Goal: Task Accomplishment & Management: Manage account settings

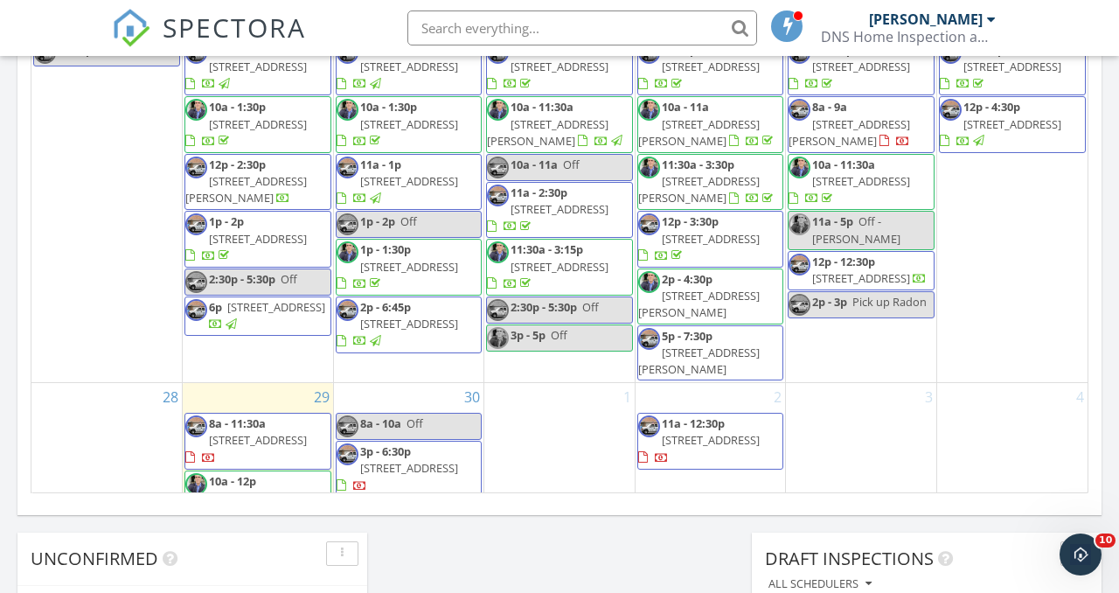
scroll to position [1418, 0]
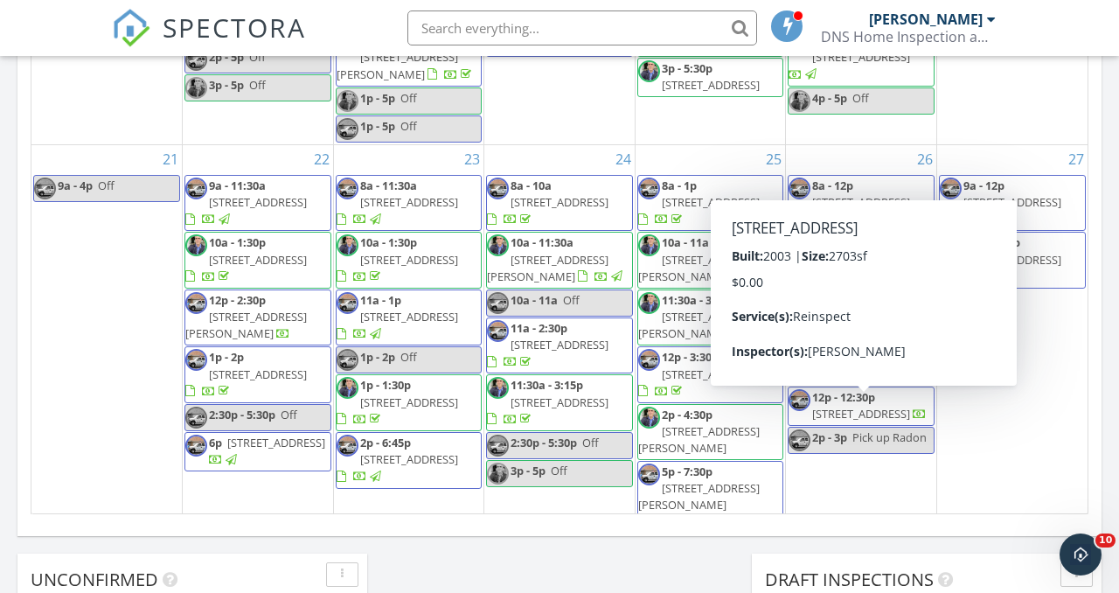
scroll to position [1054, 0]
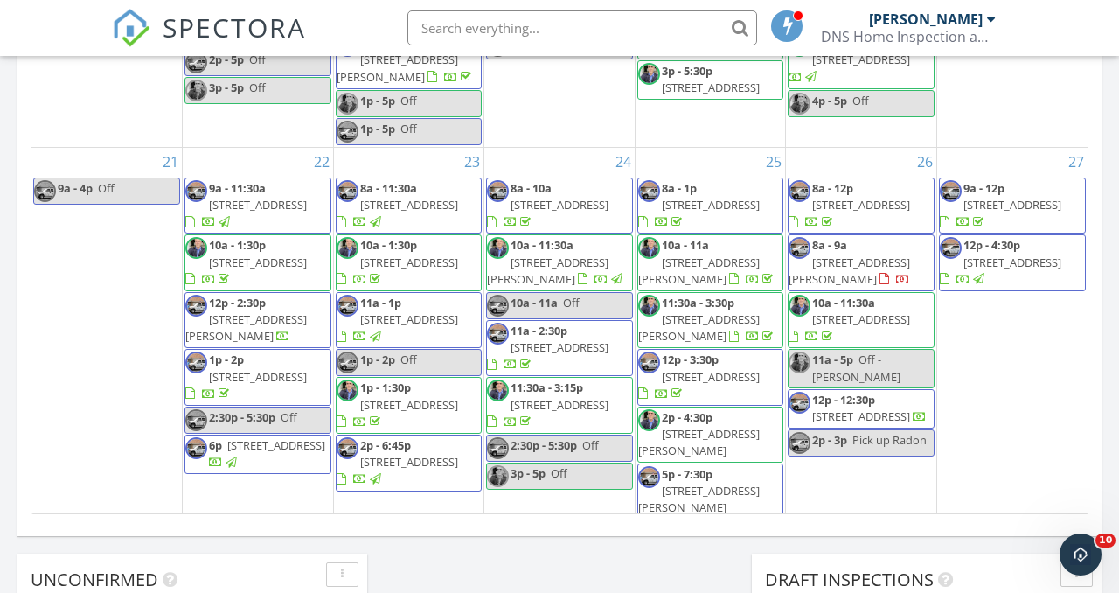
click at [577, 33] on input "text" at bounding box center [582, 27] width 350 height 35
click at [878, 270] on span "8a - 9a 583 Rutherford Blvd, Sebring 33875" at bounding box center [861, 263] width 145 height 52
type input "allison gamez"
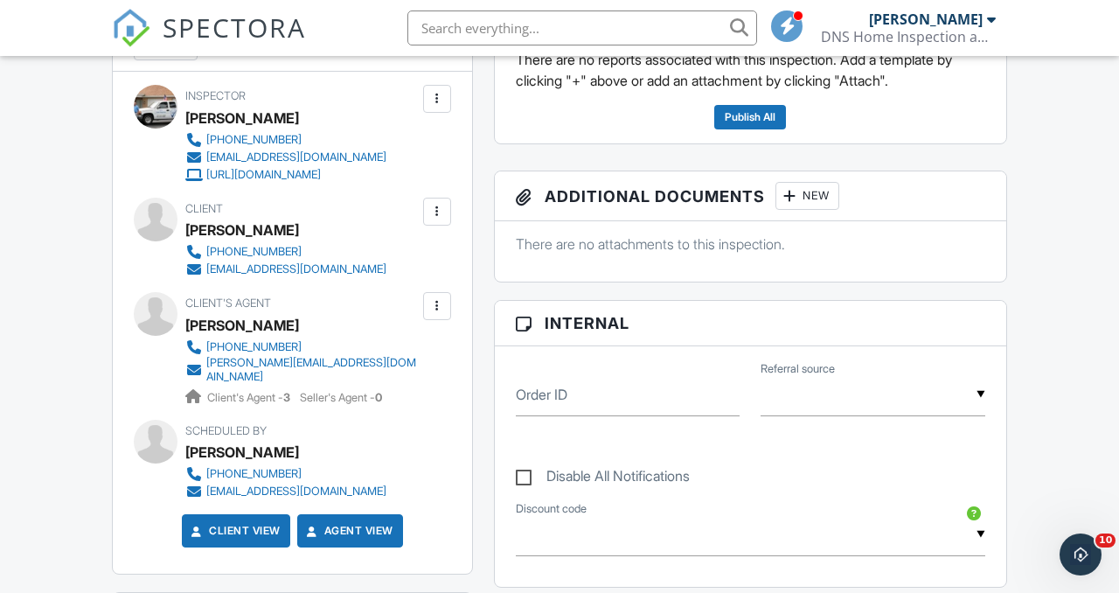
click at [238, 323] on div "[PERSON_NAME]" at bounding box center [242, 325] width 114 height 26
click at [569, 25] on input "text" at bounding box center [582, 27] width 350 height 35
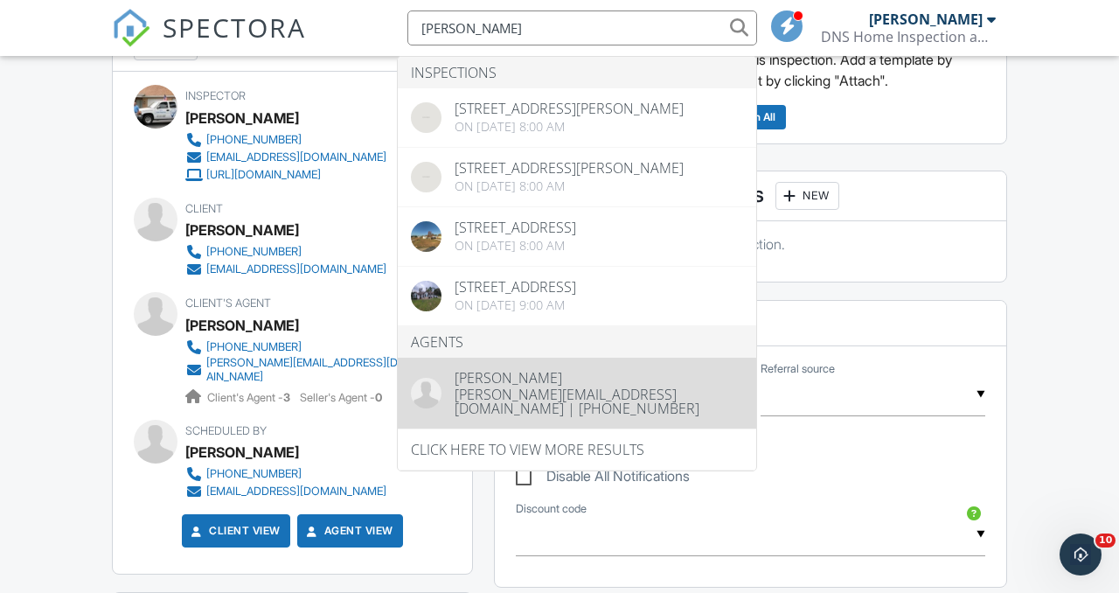
type input "alison"
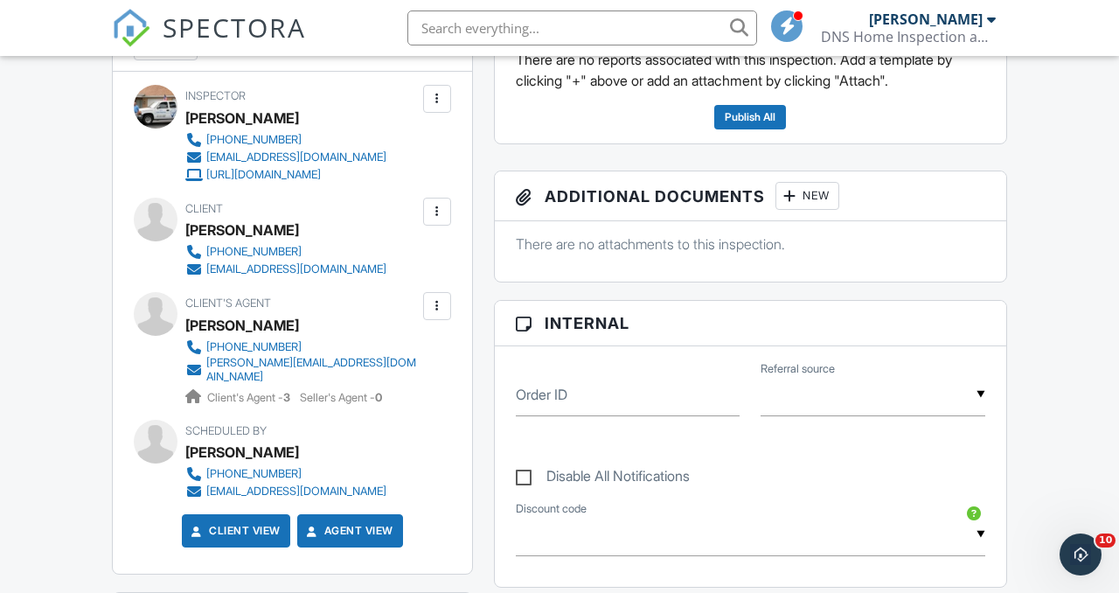
click at [232, 321] on div "Alison Gamez" at bounding box center [242, 325] width 114 height 26
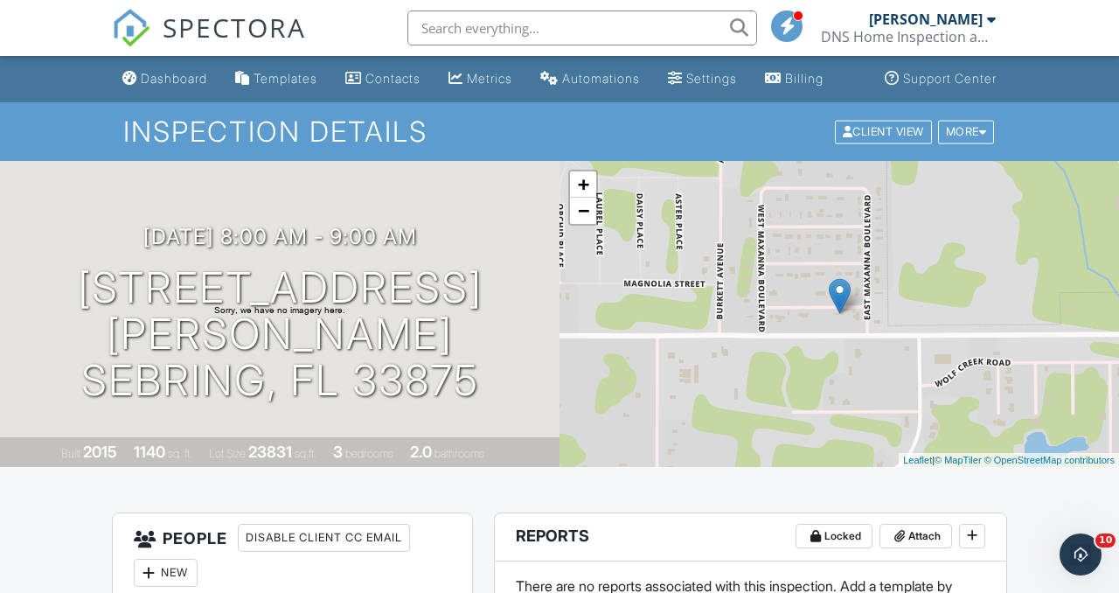
click at [575, 30] on input "text" at bounding box center [582, 27] width 350 height 35
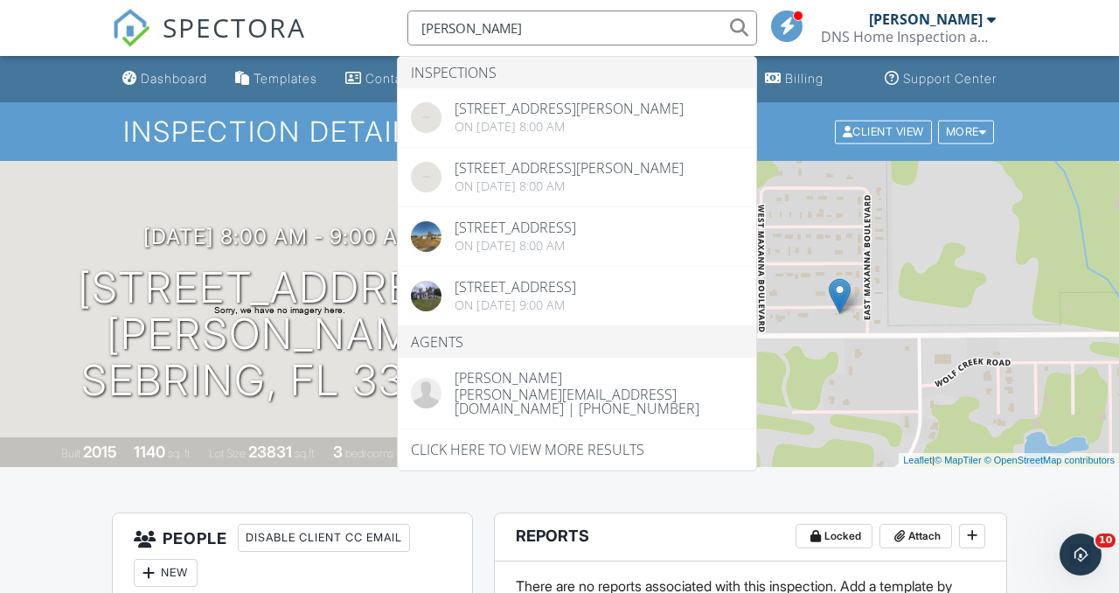
type input "alison"
click at [92, 33] on nav "SPECTORA alison Inspections 583 Rutherford Blvd, Sebring, FL 33875 On 09/26/202…" at bounding box center [559, 28] width 1119 height 56
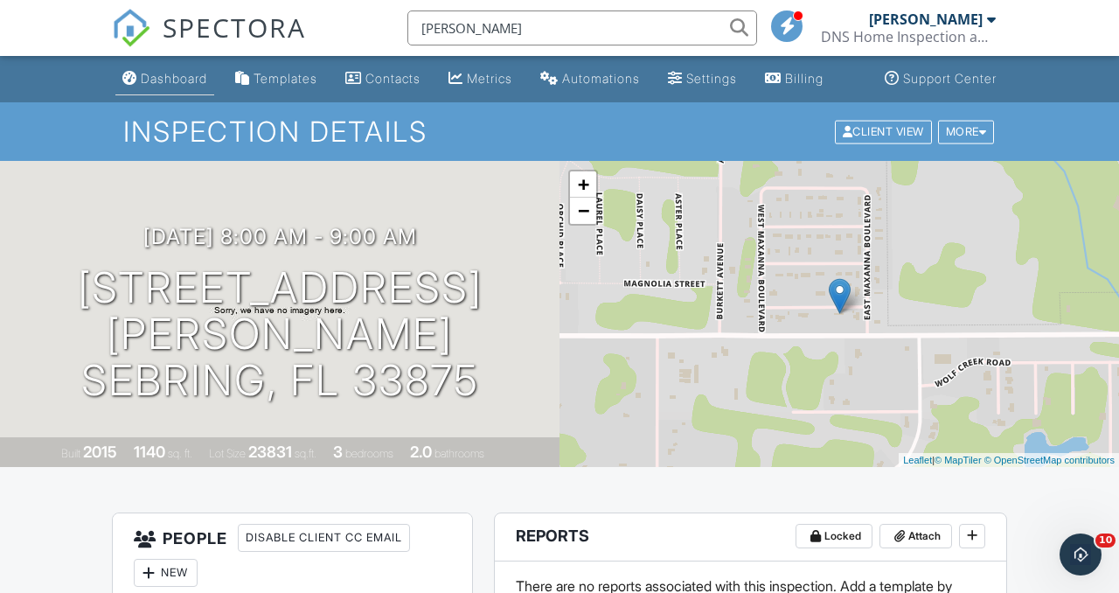
click at [168, 80] on div "Dashboard" at bounding box center [174, 78] width 66 height 15
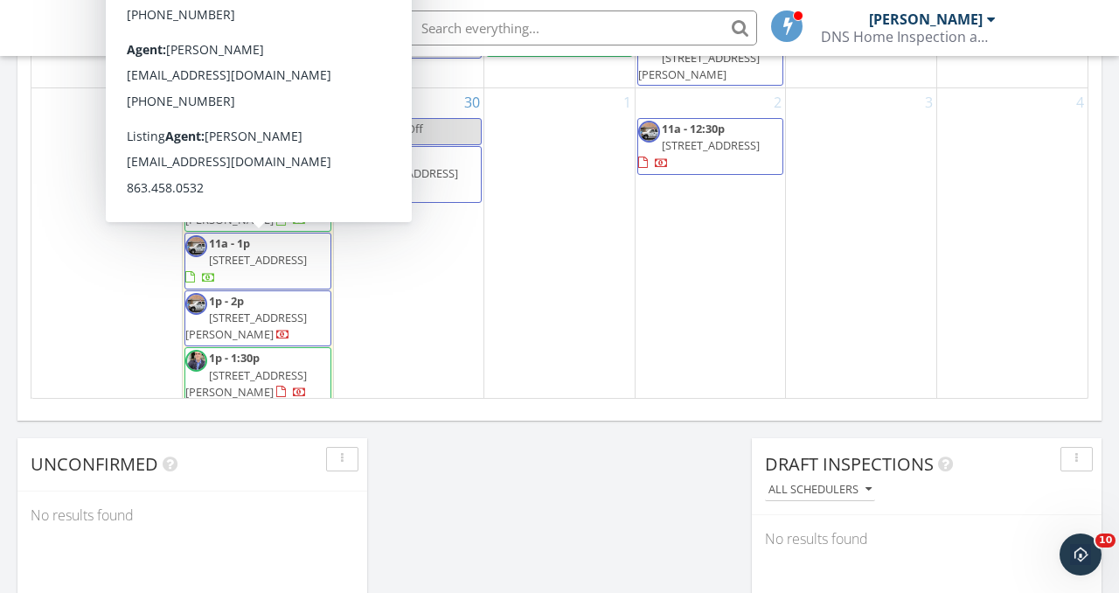
scroll to position [1418, 0]
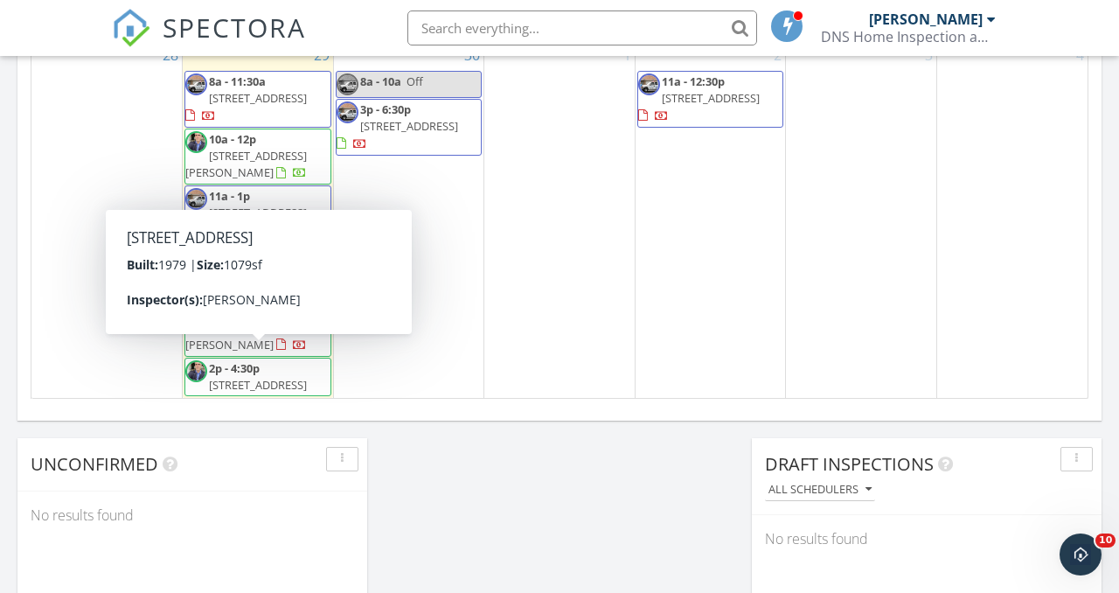
click at [288, 377] on span "8426 SW Liverpool Rd, Arcadia 34269" at bounding box center [258, 385] width 98 height 16
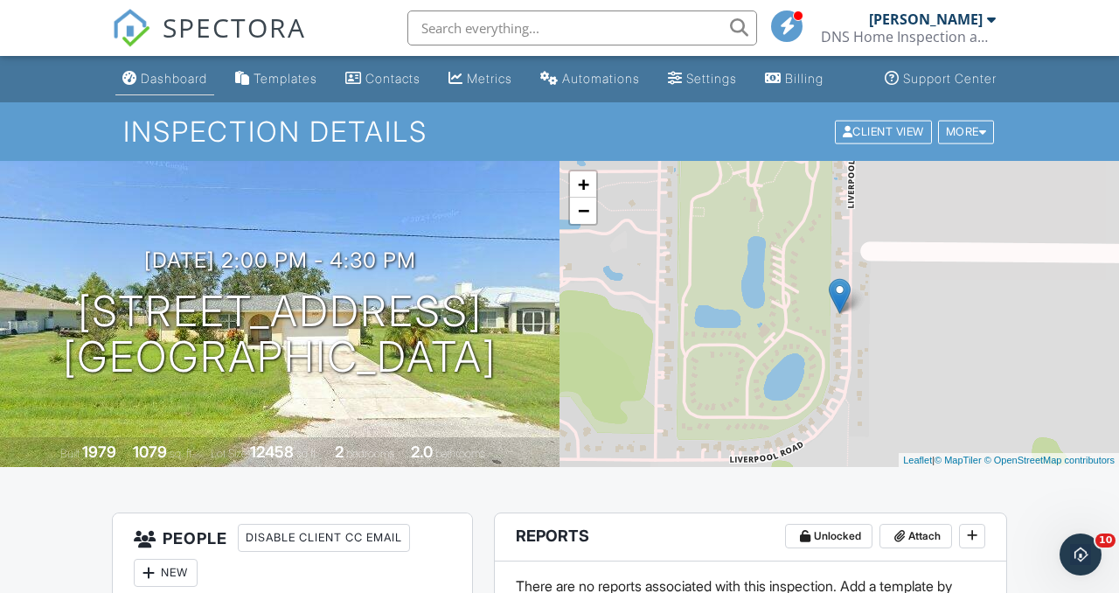
click at [175, 85] on div "Dashboard" at bounding box center [174, 78] width 66 height 15
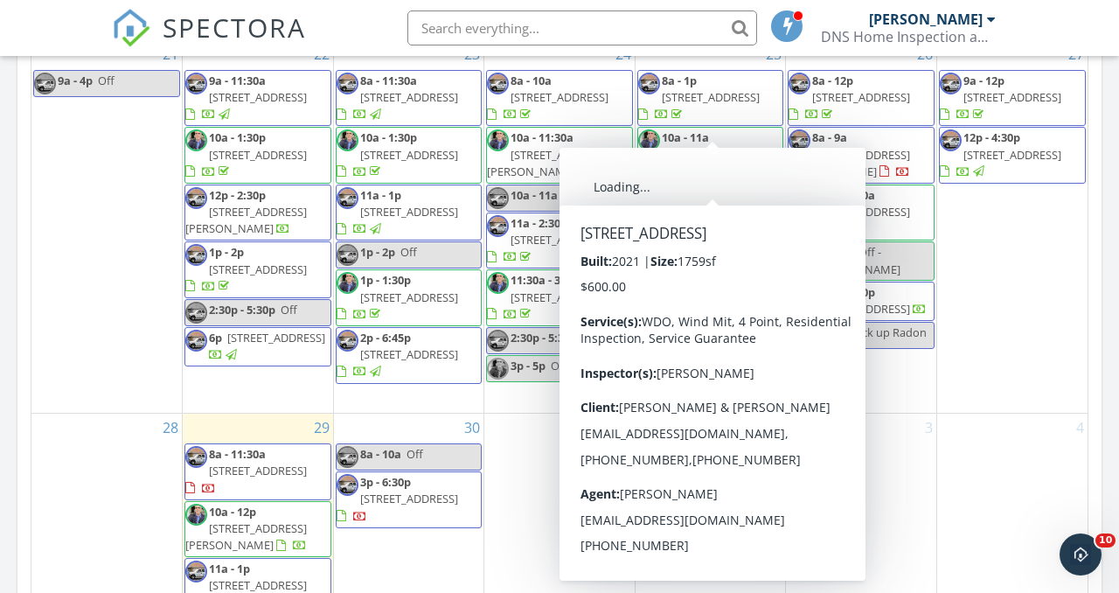
scroll to position [1418, 0]
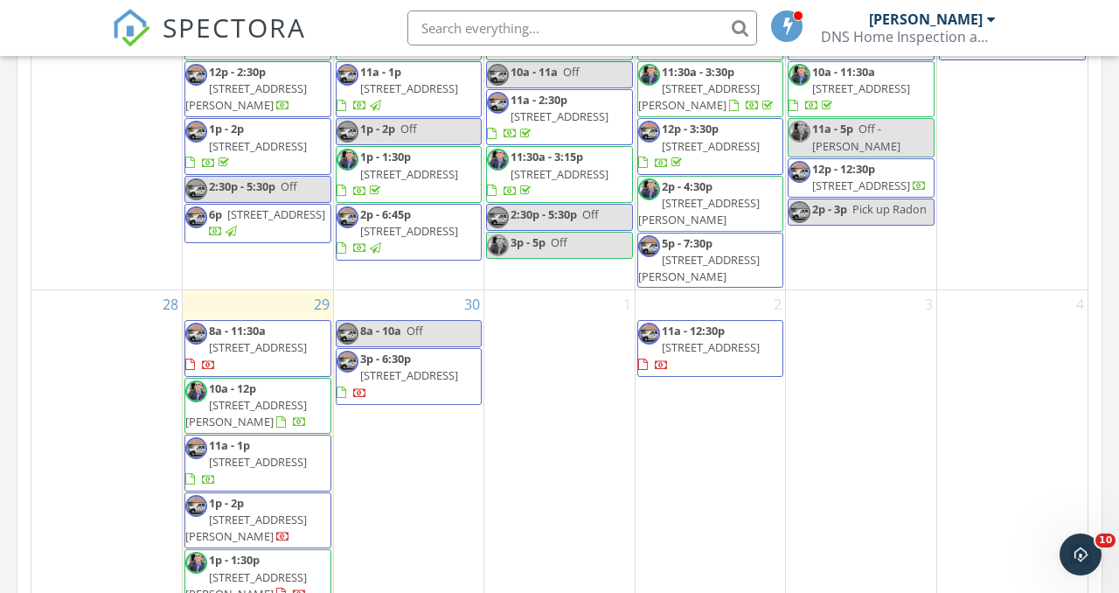
click at [1109, 223] on div "[DATE] All Inspectors 8:00 am [STREET_ADDRESS] [PERSON_NAME] 6 minutes drive ti…" at bounding box center [559, 66] width 1119 height 1591
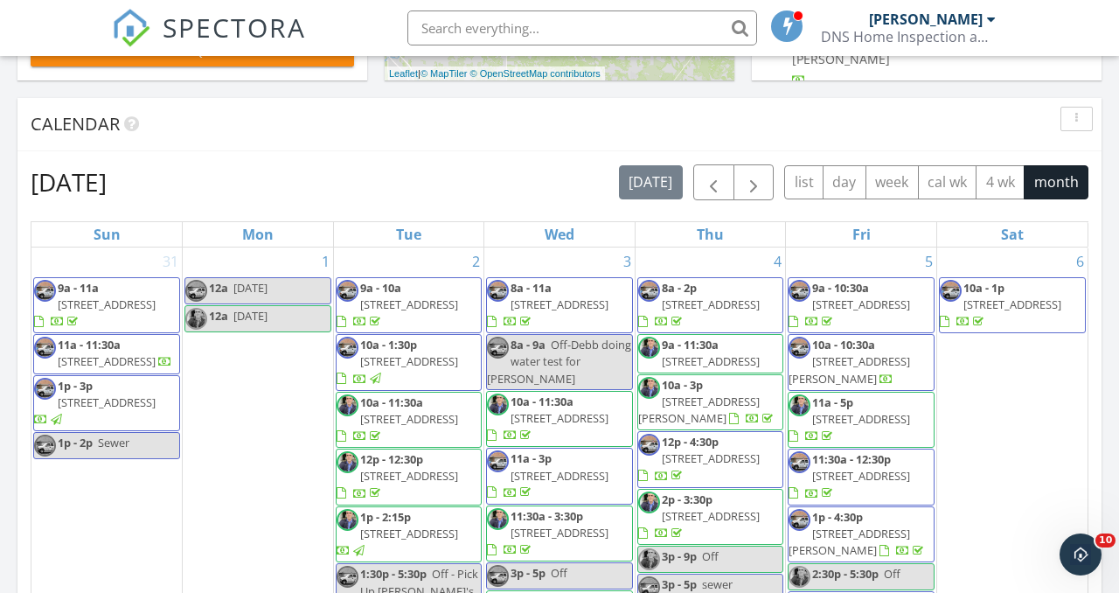
scroll to position [905, 0]
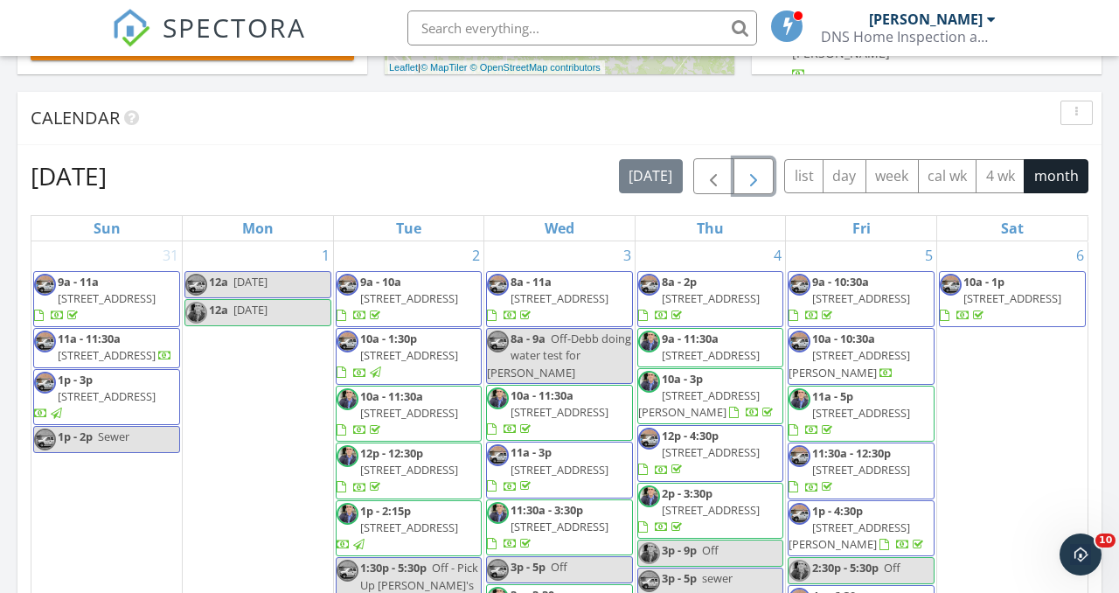
click at [753, 170] on span "button" at bounding box center [753, 176] width 21 height 21
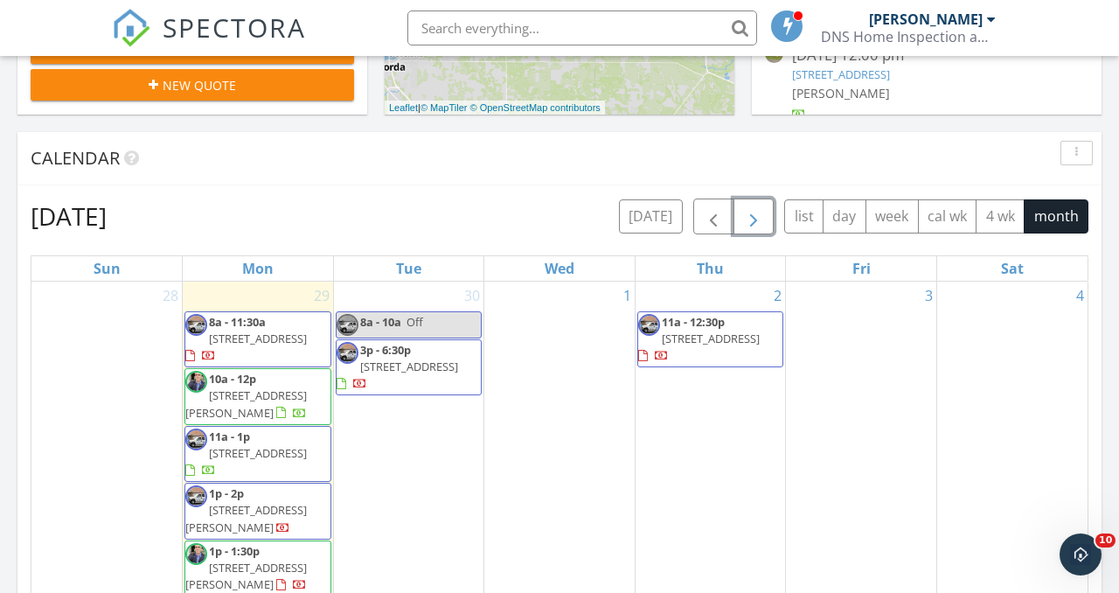
scroll to position [880, 0]
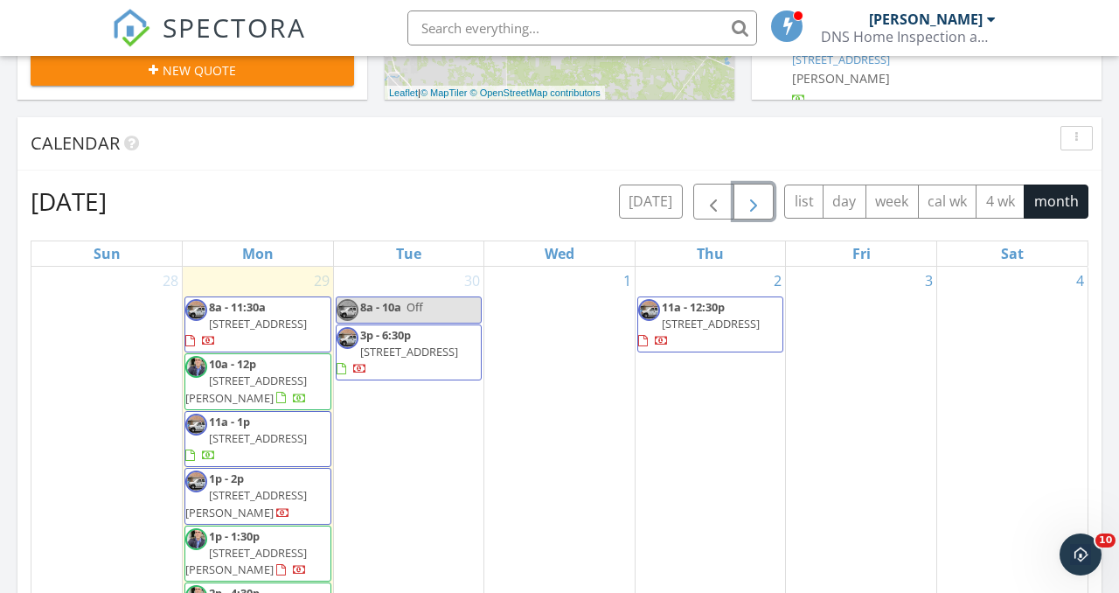
click at [765, 194] on button "button" at bounding box center [754, 202] width 41 height 36
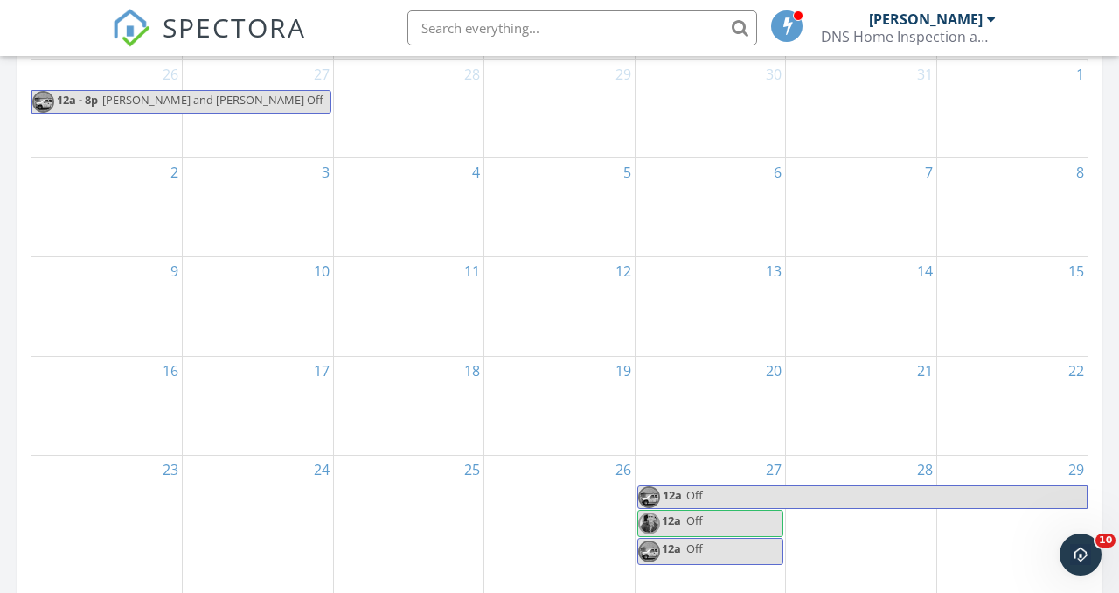
scroll to position [1089, 0]
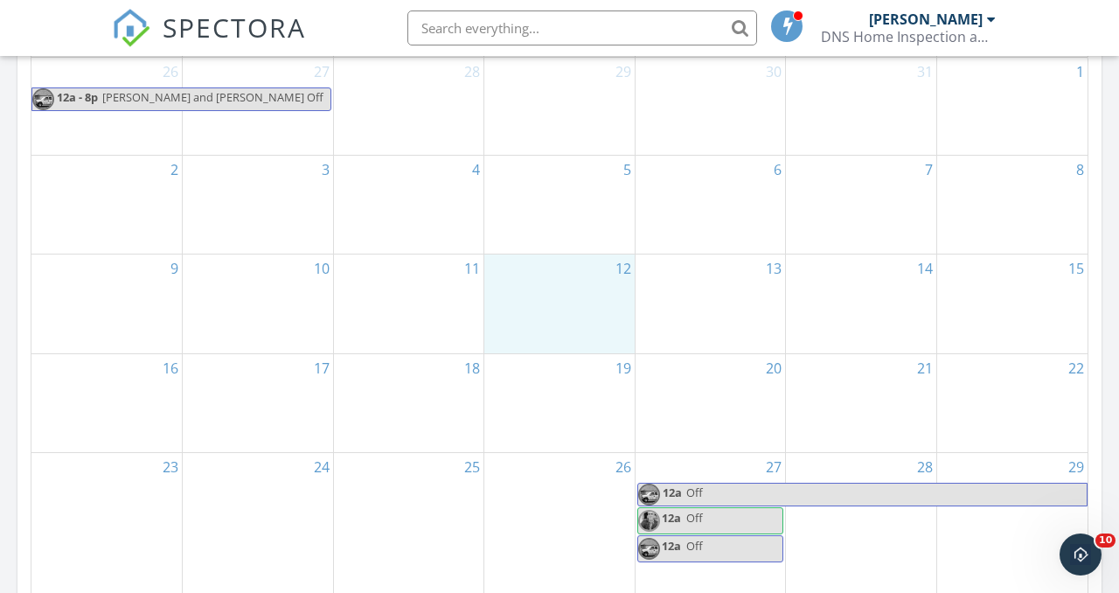
click at [575, 298] on div "12" at bounding box center [559, 303] width 150 height 98
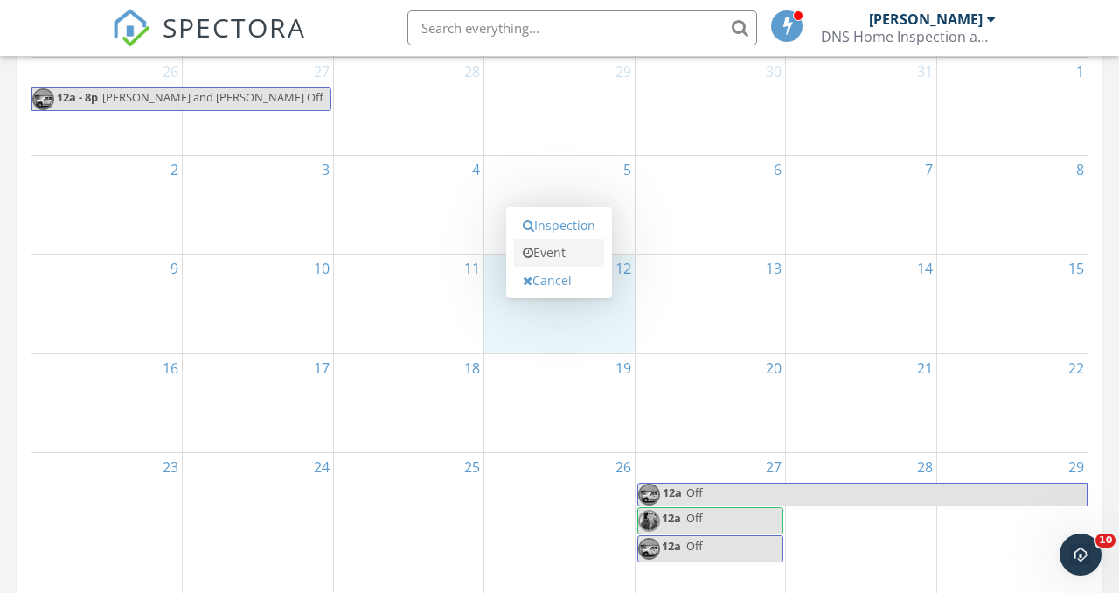
click at [559, 254] on link "Event" at bounding box center [559, 253] width 90 height 28
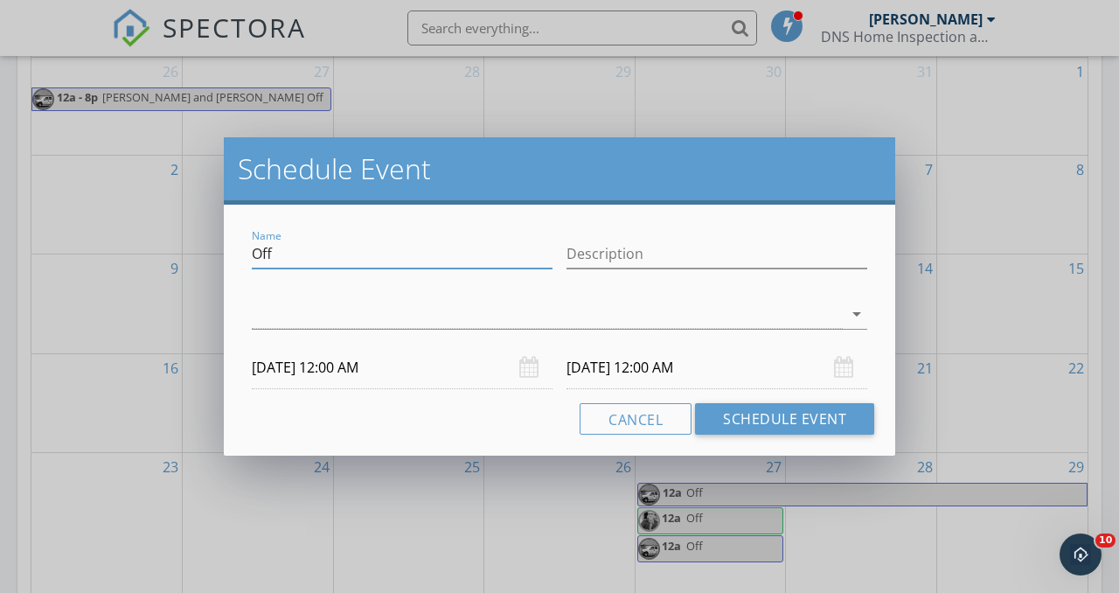
click at [458, 255] on input "Off" at bounding box center [402, 254] width 301 height 29
drag, startPoint x: 300, startPoint y: 250, endPoint x: 205, endPoint y: 250, distance: 94.4
click at [205, 250] on div "Schedule Event Name Off Description arrow_drop_down [DATE] 12:00 AM [DATE] 12:0…" at bounding box center [559, 296] width 1119 height 593
type input "Training [PERSON_NAME]/[PERSON_NAME]/DNS"
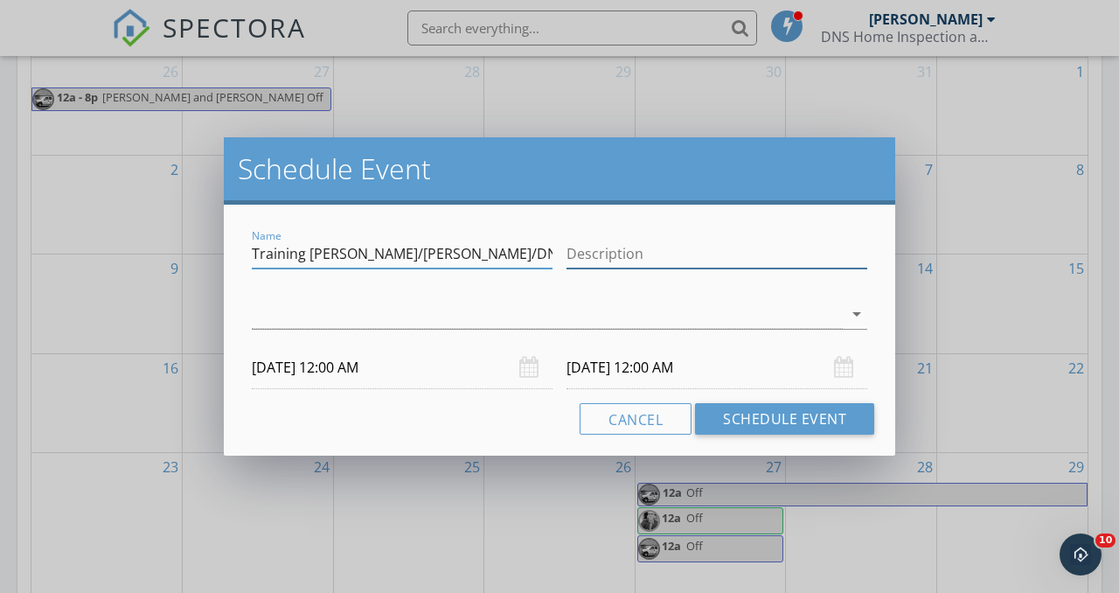
click at [672, 247] on input "Description" at bounding box center [717, 254] width 301 height 29
type input "Realtor Training"
click at [530, 328] on div at bounding box center [547, 314] width 591 height 29
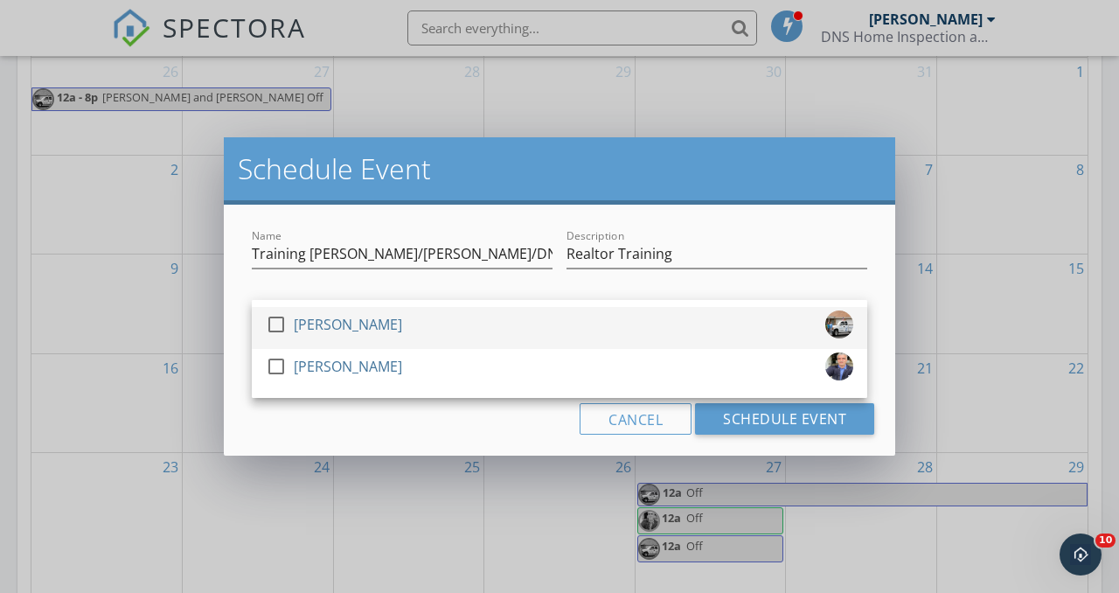
click at [273, 326] on div at bounding box center [276, 325] width 30 height 30
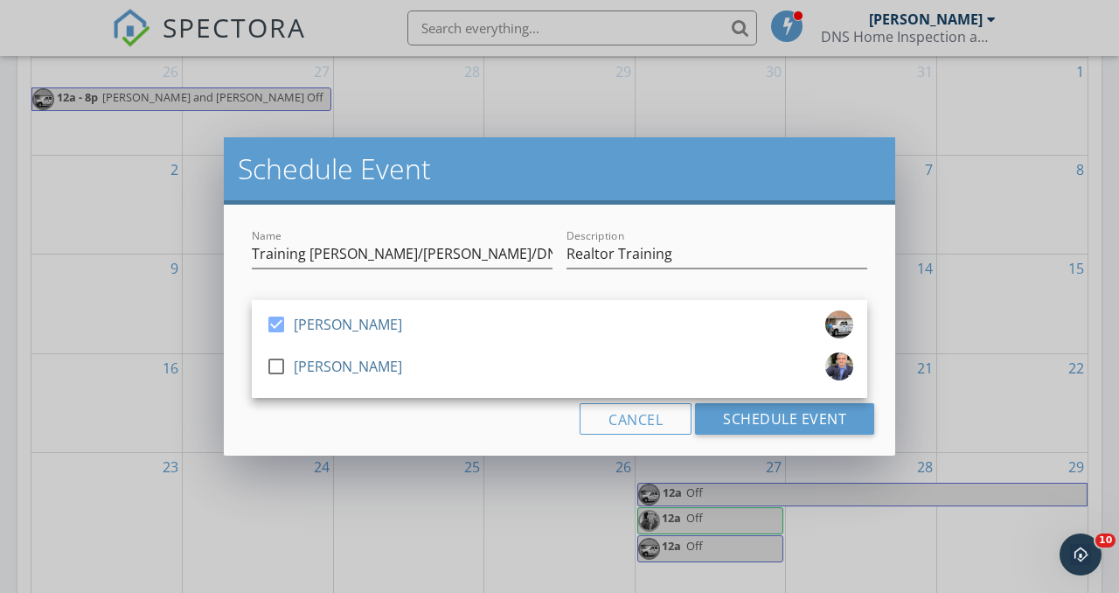
click at [415, 426] on div "Cancel Schedule Event" at bounding box center [559, 418] width 629 height 31
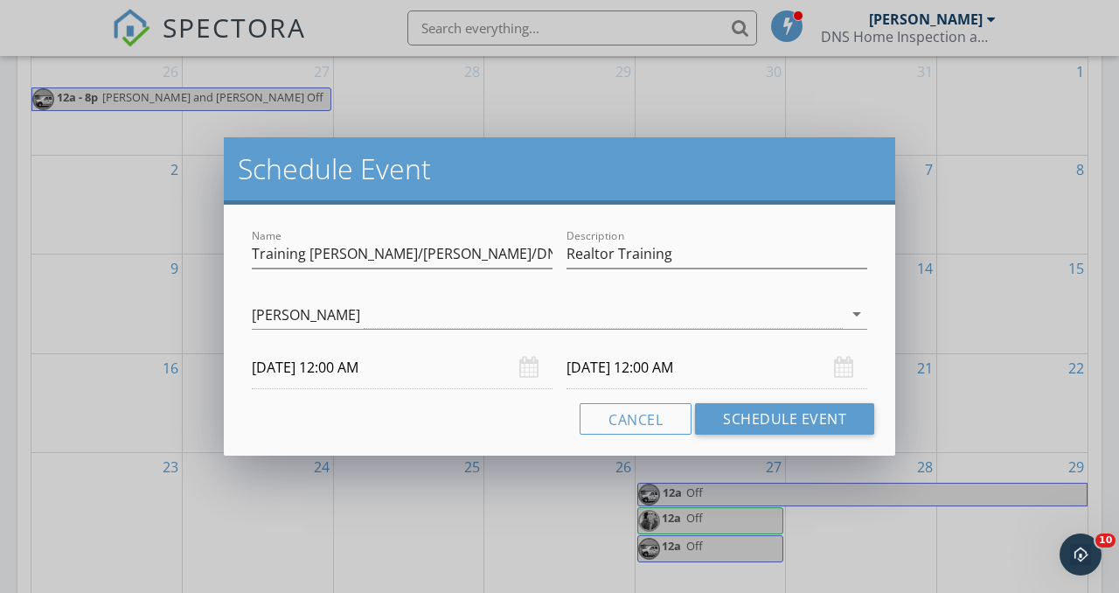
click at [365, 369] on input "[DATE] 12:00 AM" at bounding box center [402, 367] width 301 height 43
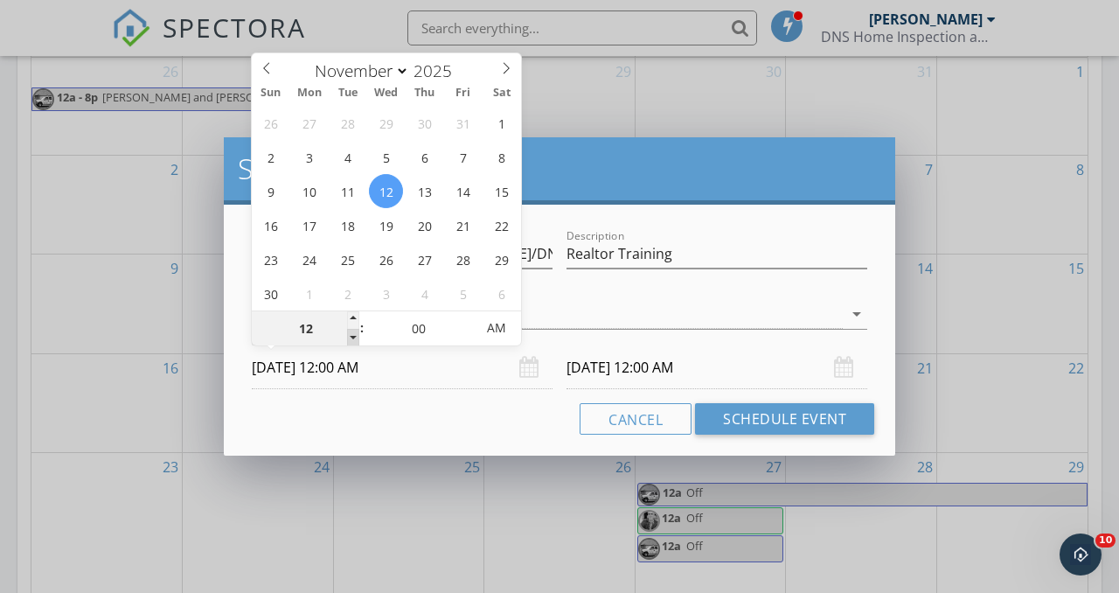
type input "11"
type input "[DATE] 11:00 PM"
click at [355, 333] on span at bounding box center [353, 337] width 12 height 17
type input "[DATE] 11:00 PM"
type input "10"
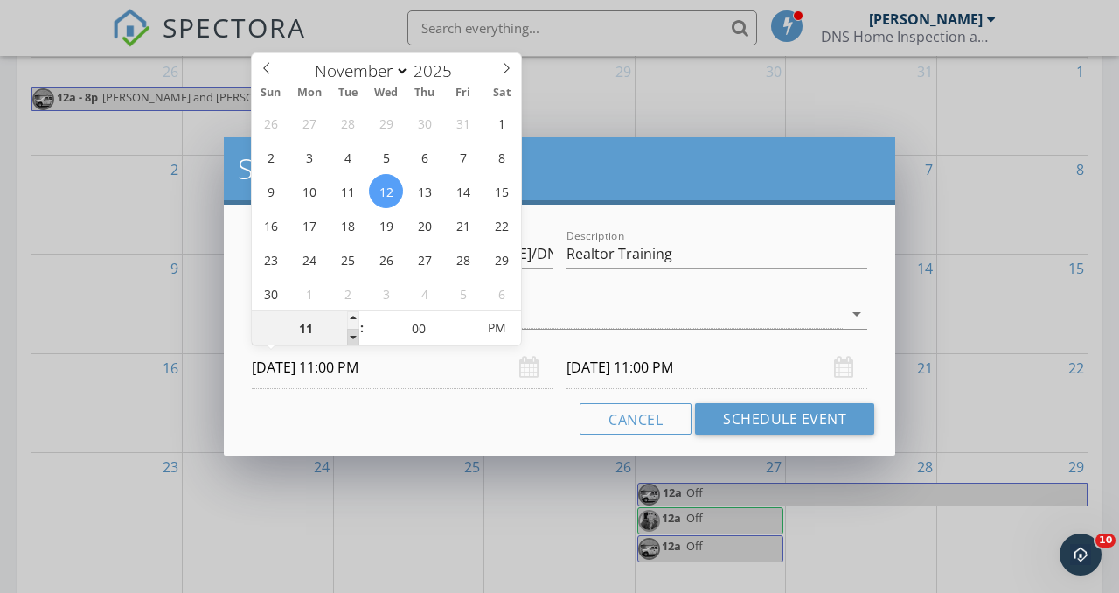
type input "[DATE] 10:00 PM"
click at [355, 333] on span at bounding box center [353, 337] width 12 height 17
type input "09"
type input "[DATE] 9:00 PM"
click at [355, 333] on span at bounding box center [353, 337] width 12 height 17
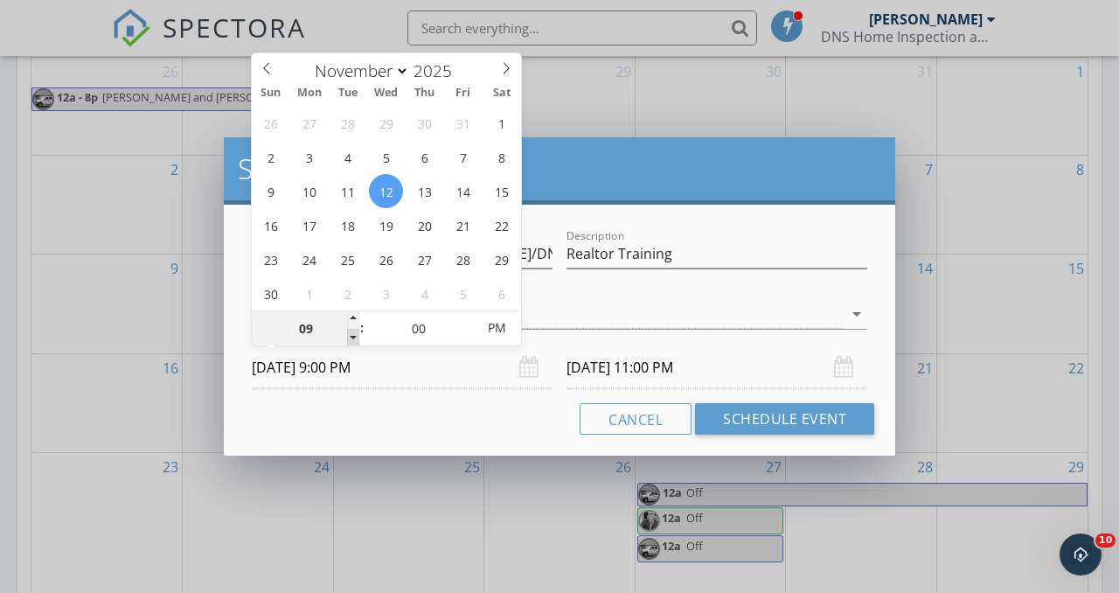
type input "[DATE] 9:00 PM"
type input "[DATE] 9:00 AM"
click at [497, 327] on span "AM" at bounding box center [496, 327] width 48 height 35
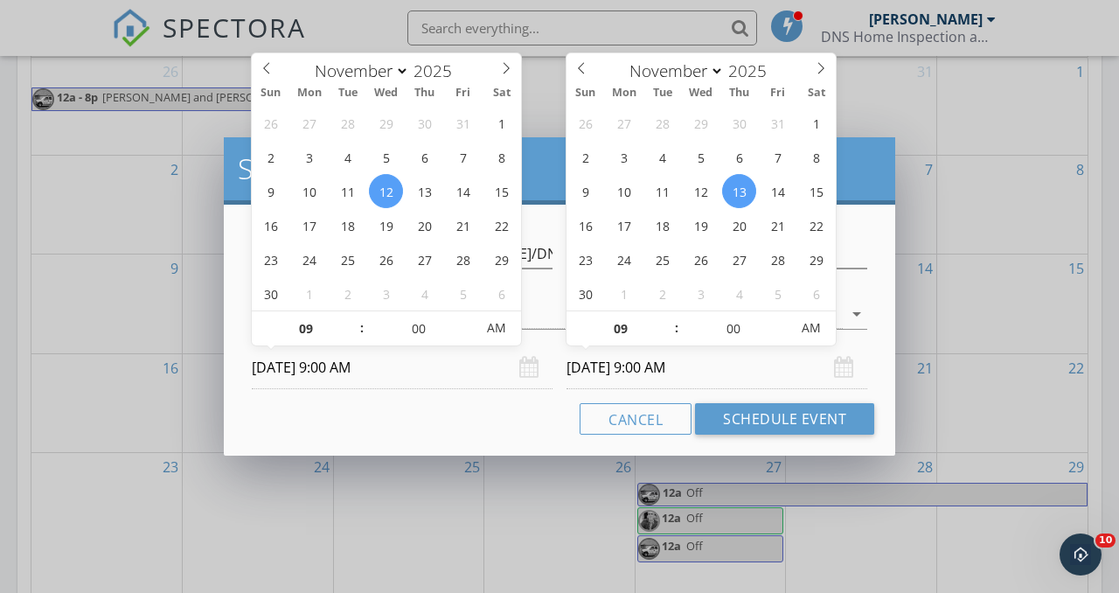
click at [685, 367] on input "[DATE] 9:00 AM" at bounding box center [717, 367] width 301 height 43
type input "10"
type input "[DATE] 10:00 AM"
click at [667, 317] on span at bounding box center [668, 319] width 12 height 17
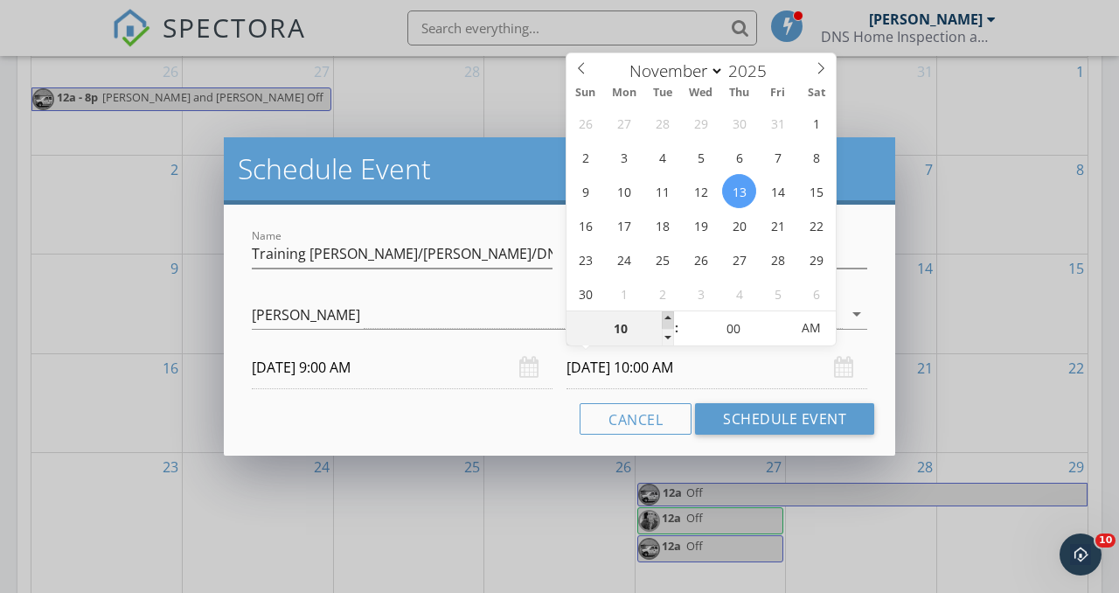
type input "11"
type input "[DATE] 11:00 AM"
click at [667, 317] on span at bounding box center [668, 319] width 12 height 17
type input "12"
click at [667, 317] on span at bounding box center [668, 319] width 12 height 17
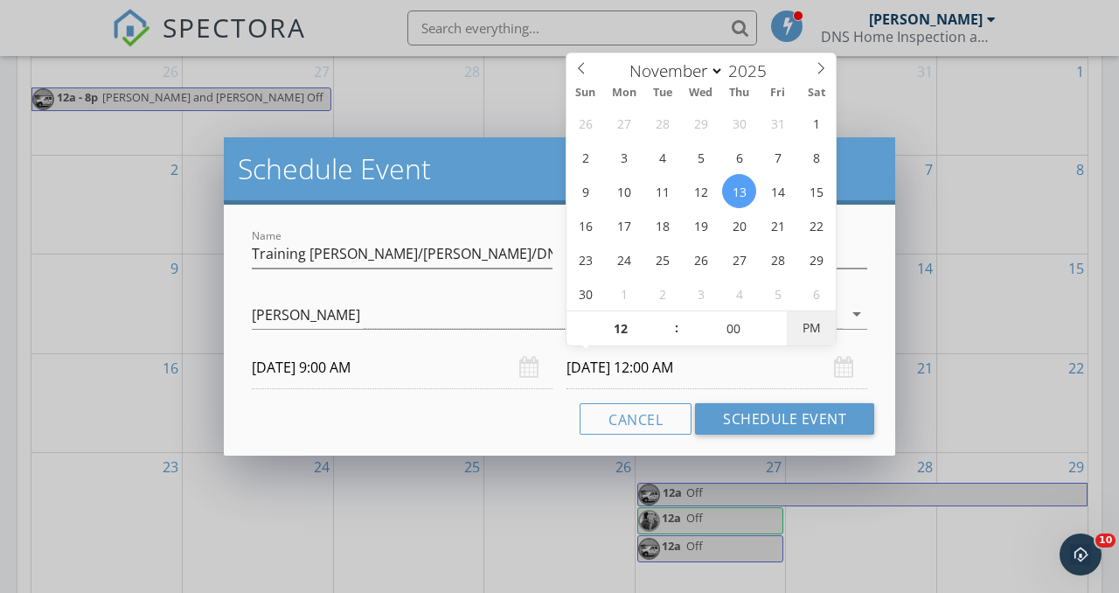
click at [822, 340] on span "PM" at bounding box center [811, 327] width 48 height 35
click at [822, 340] on span "AM" at bounding box center [811, 327] width 48 height 35
click at [483, 416] on div "Cancel Schedule Event" at bounding box center [559, 418] width 629 height 31
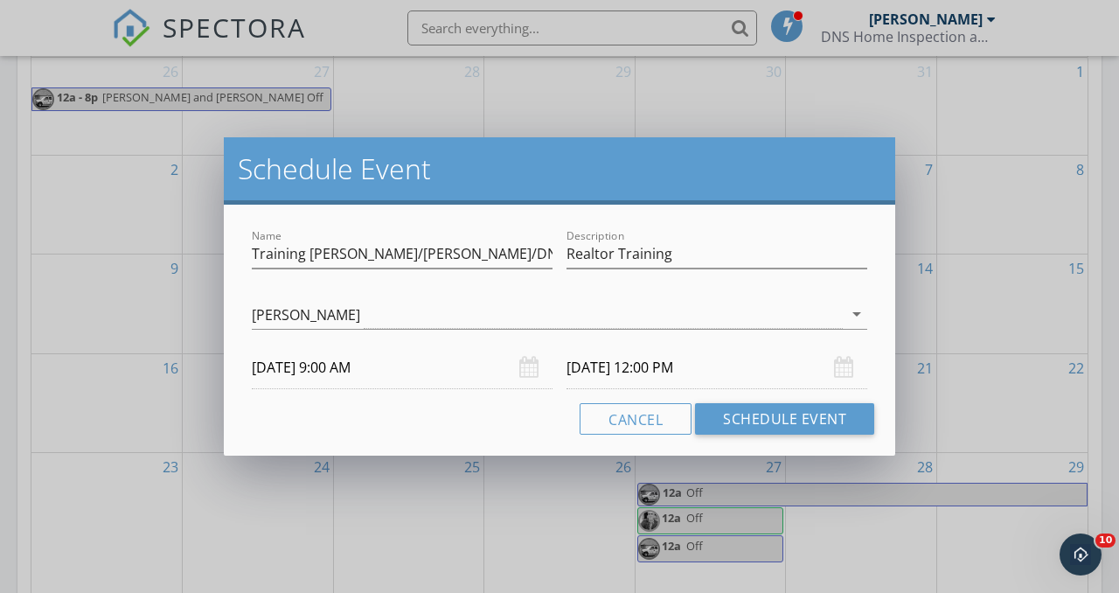
click at [605, 373] on input "[DATE] 12:00 PM" at bounding box center [717, 367] width 301 height 43
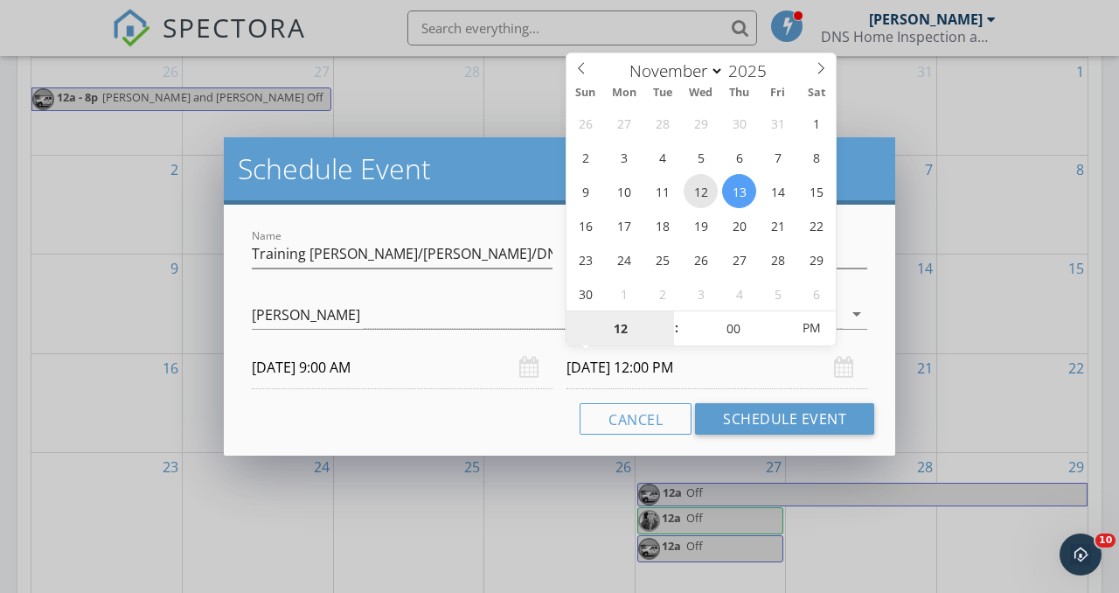
type input "[DATE] 12:00 PM"
click at [478, 424] on div "Cancel Schedule Event" at bounding box center [559, 418] width 629 height 31
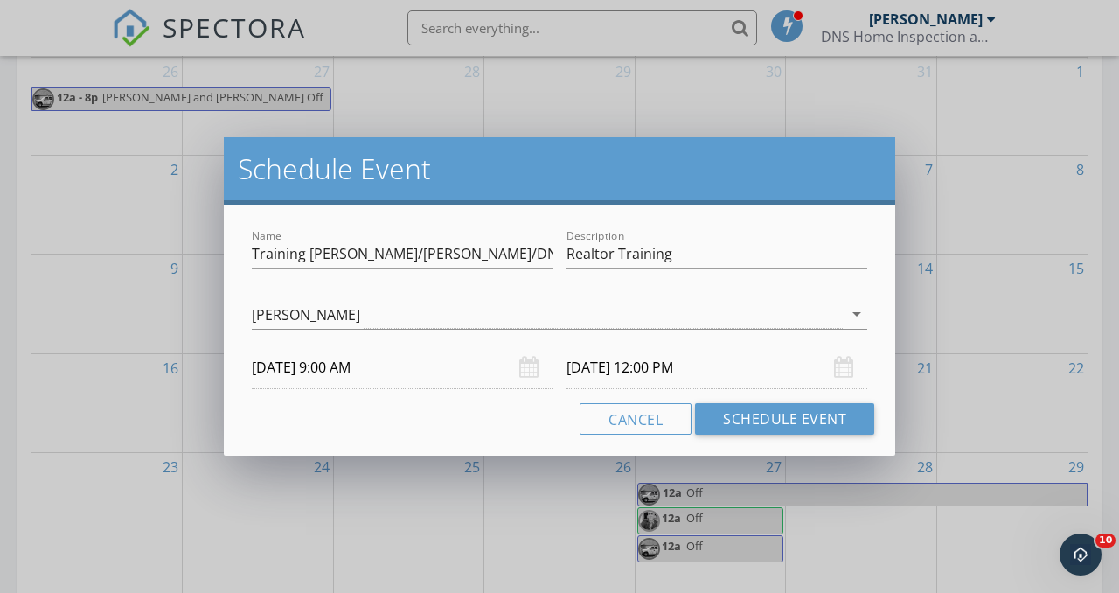
click at [428, 375] on input "[DATE] 9:00 AM" at bounding box center [402, 367] width 301 height 43
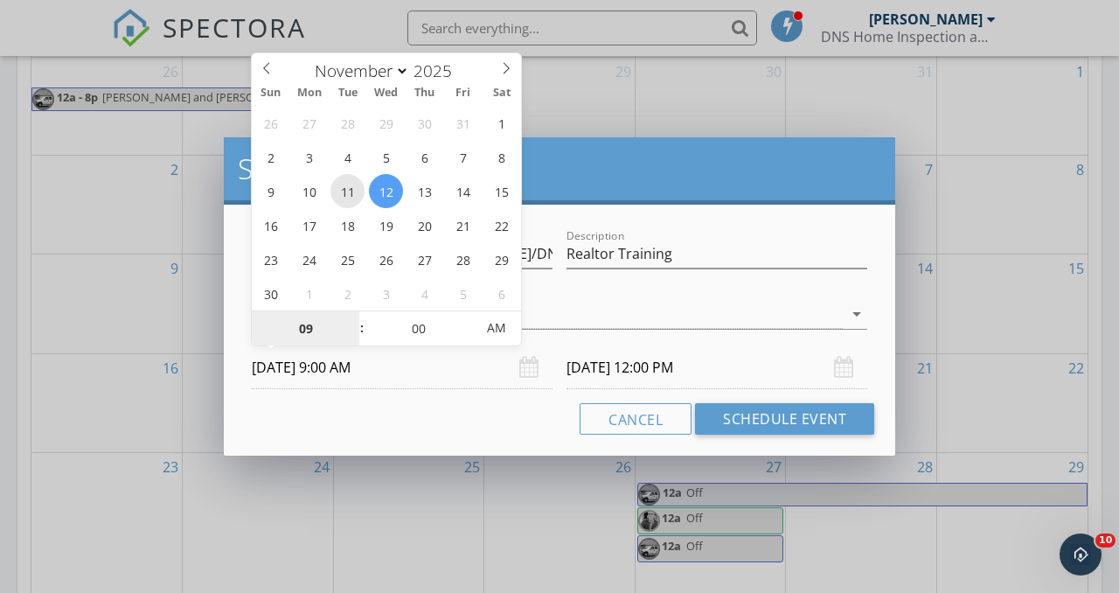
type input "[DATE] 9:00 AM"
type input "[DATE] 12:00 PM"
click at [482, 409] on div "Cancel Schedule Event" at bounding box center [559, 418] width 629 height 31
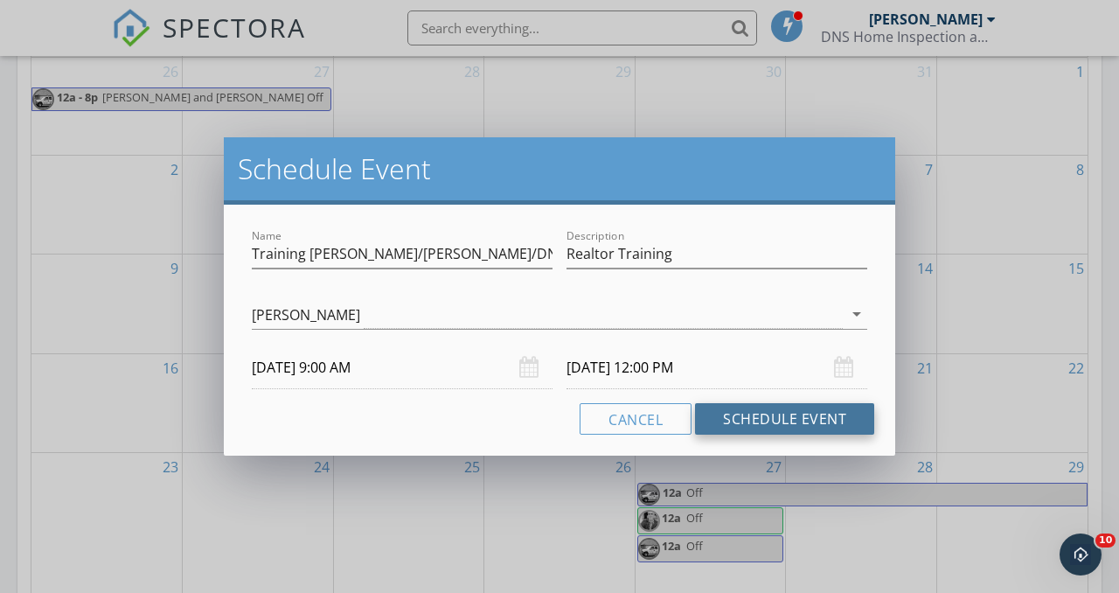
click at [776, 417] on button "Schedule Event" at bounding box center [784, 418] width 179 height 31
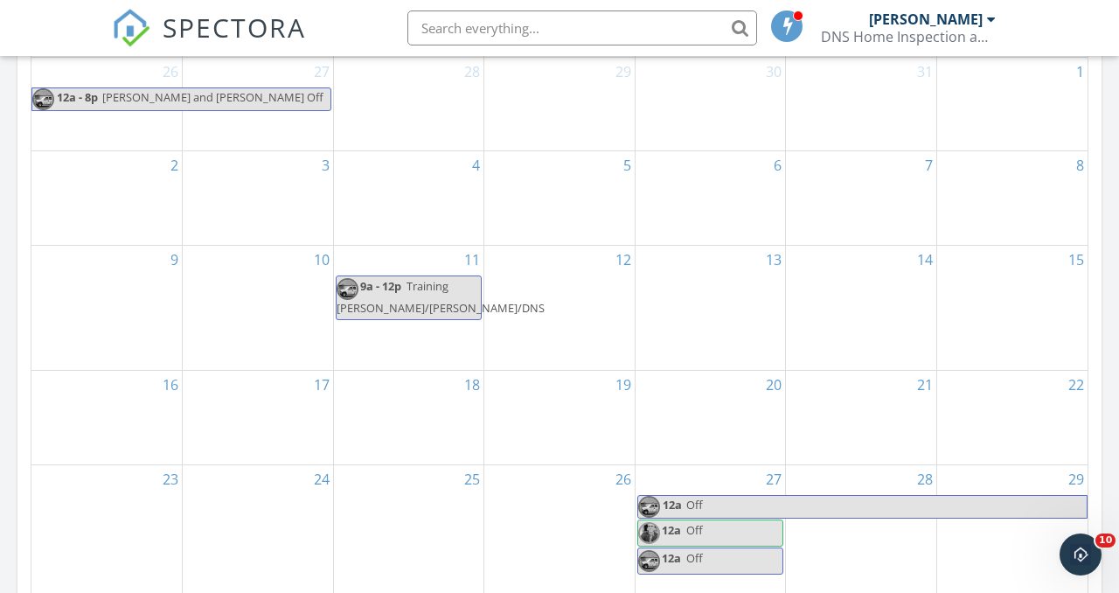
click at [386, 299] on span "Training [PERSON_NAME]/[PERSON_NAME]/DNS" at bounding box center [441, 297] width 208 height 38
select select "10"
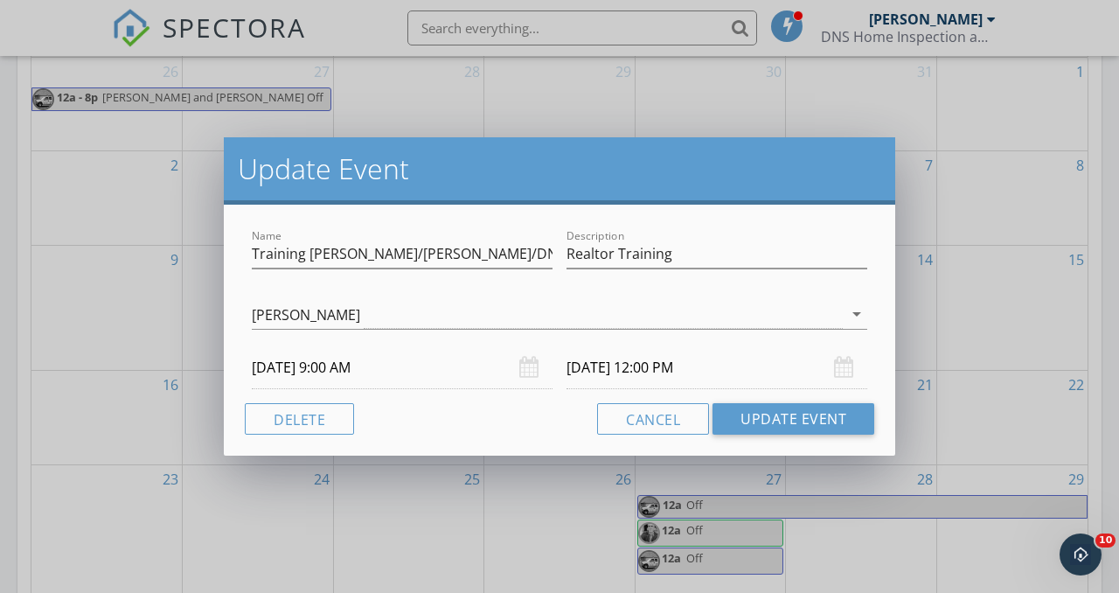
click at [344, 365] on input "[DATE] 9:00 AM" at bounding box center [402, 367] width 301 height 43
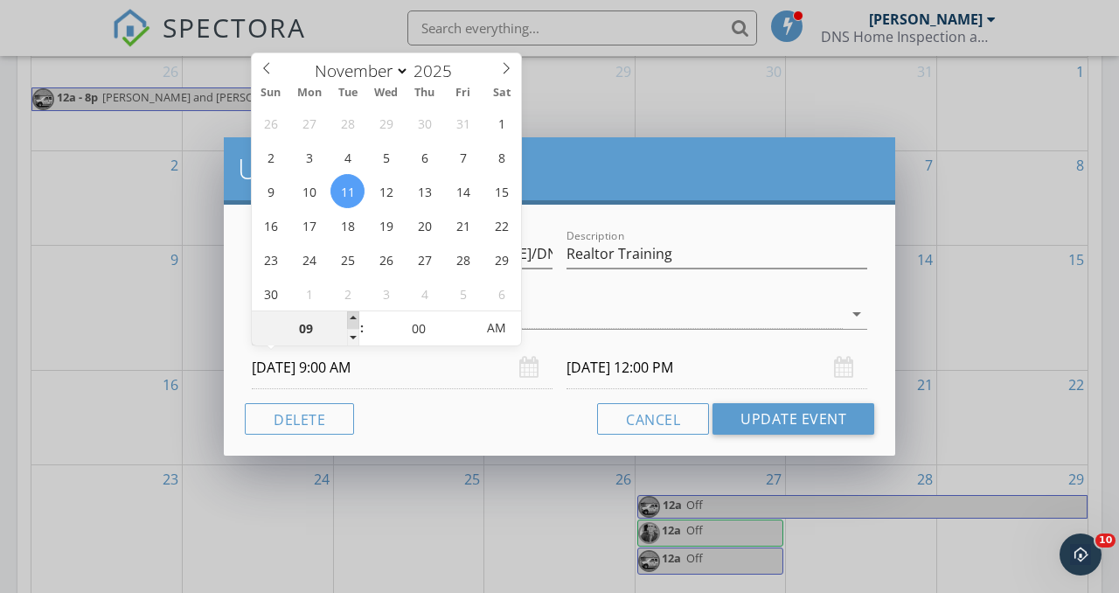
type input "10"
type input "[DATE] 10:00 AM"
click at [351, 316] on span at bounding box center [353, 319] width 12 height 17
type input "[DATE] 1:00 PM"
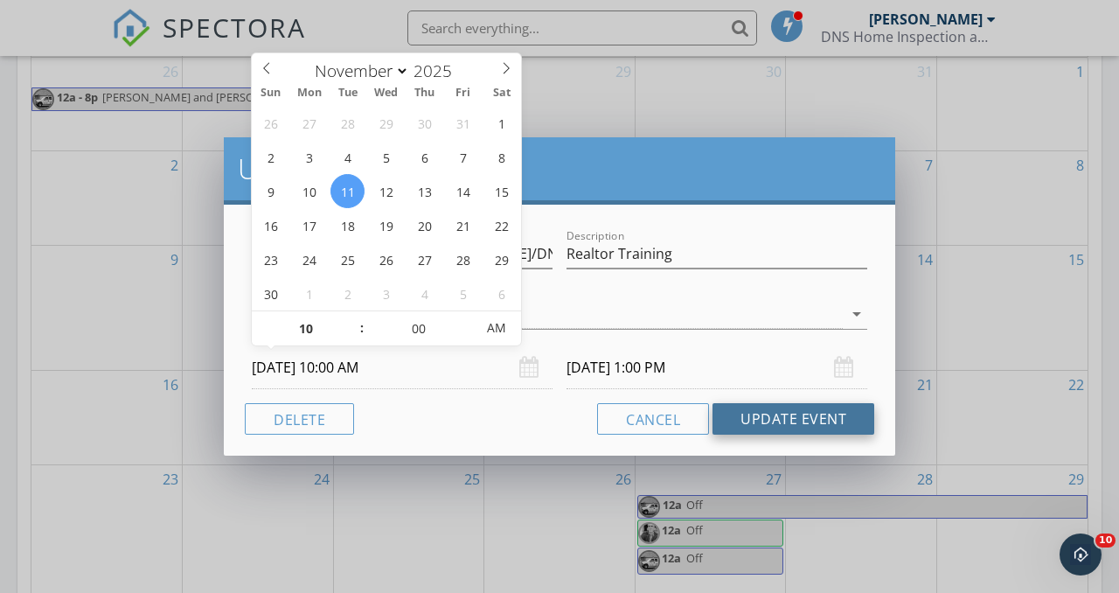
click at [747, 414] on button "Update Event" at bounding box center [794, 418] width 162 height 31
